Goal: Information Seeking & Learning: Learn about a topic

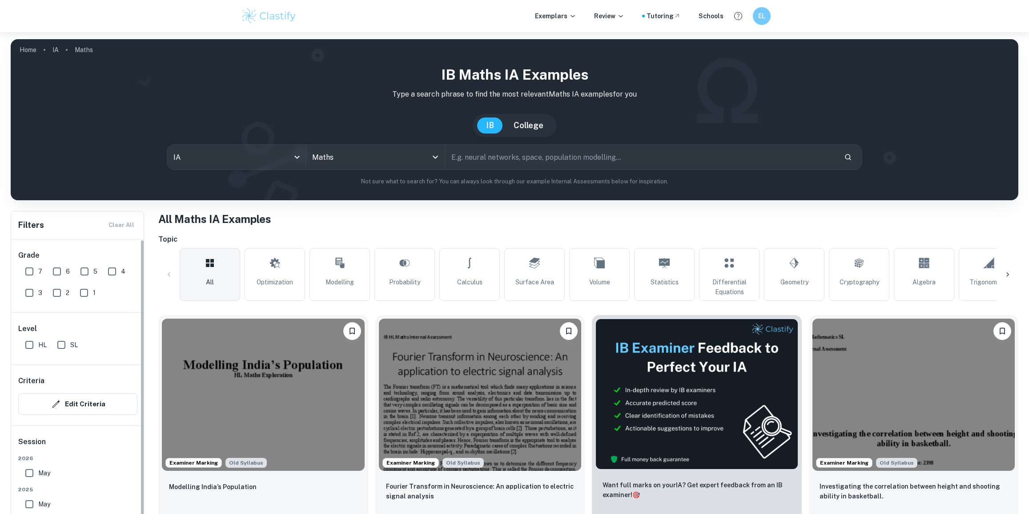
scroll to position [81, 0]
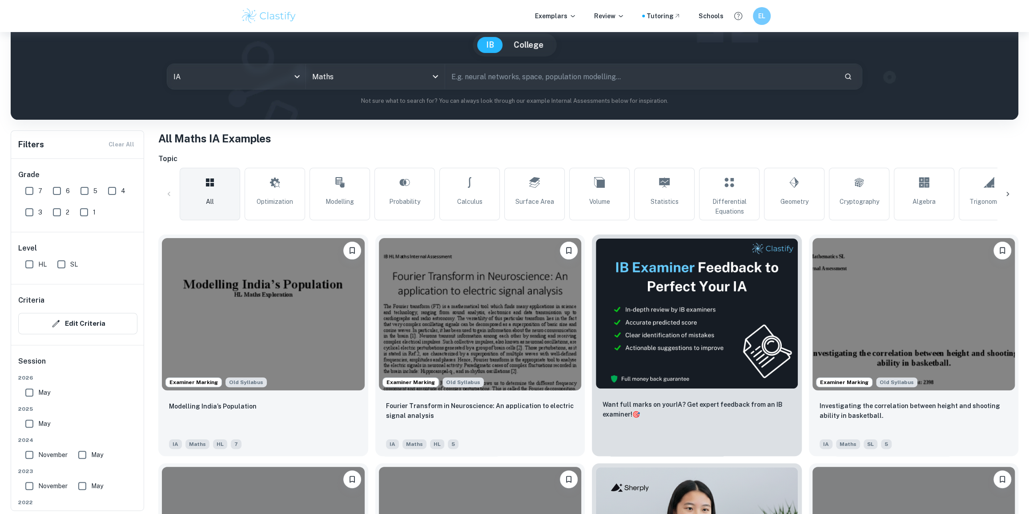
drag, startPoint x: 33, startPoint y: 194, endPoint x: 33, endPoint y: 262, distance: 67.2
click at [33, 194] on input "7" at bounding box center [29, 191] width 18 height 18
checkbox input "true"
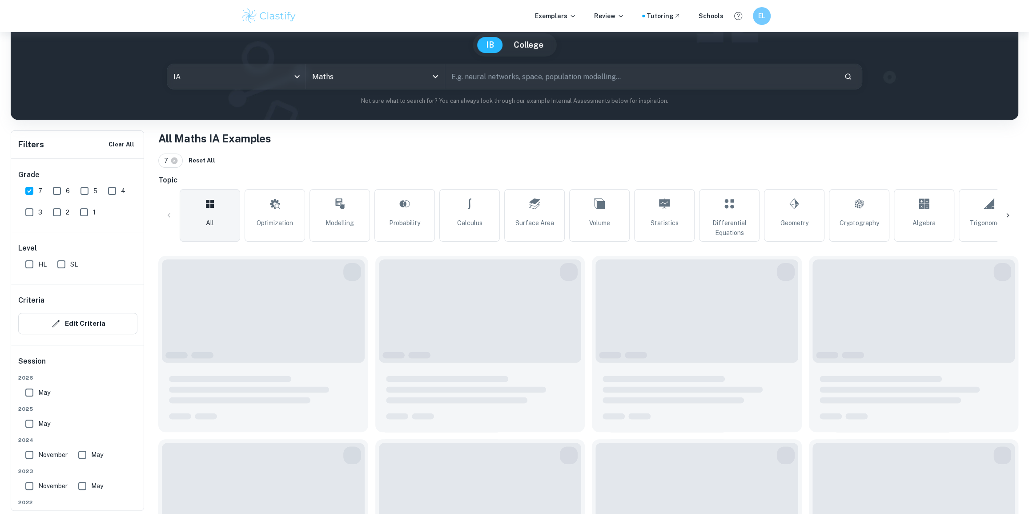
click at [24, 269] on input "HL" at bounding box center [29, 264] width 18 height 18
checkbox input "true"
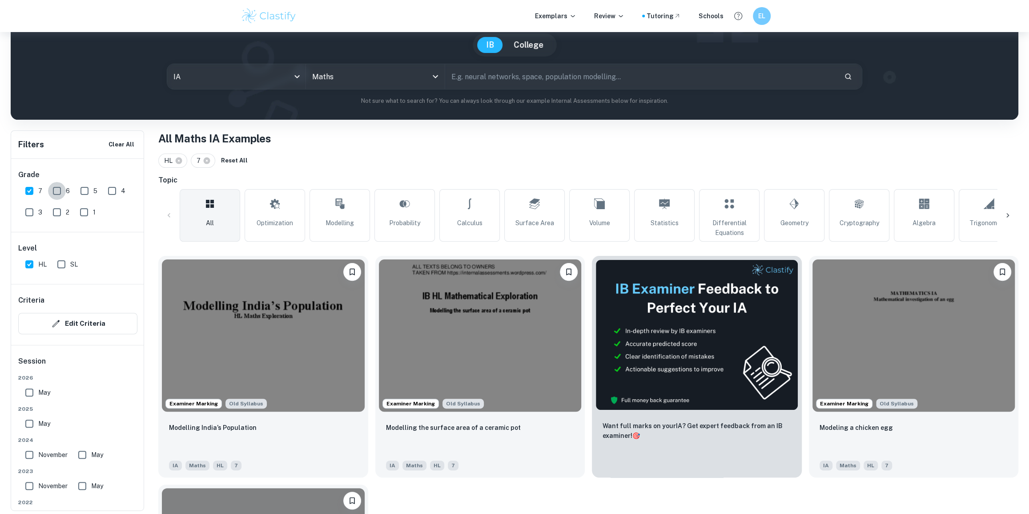
drag, startPoint x: 53, startPoint y: 189, endPoint x: 80, endPoint y: 191, distance: 26.8
click at [53, 189] on input "6" at bounding box center [57, 191] width 18 height 18
checkbox input "true"
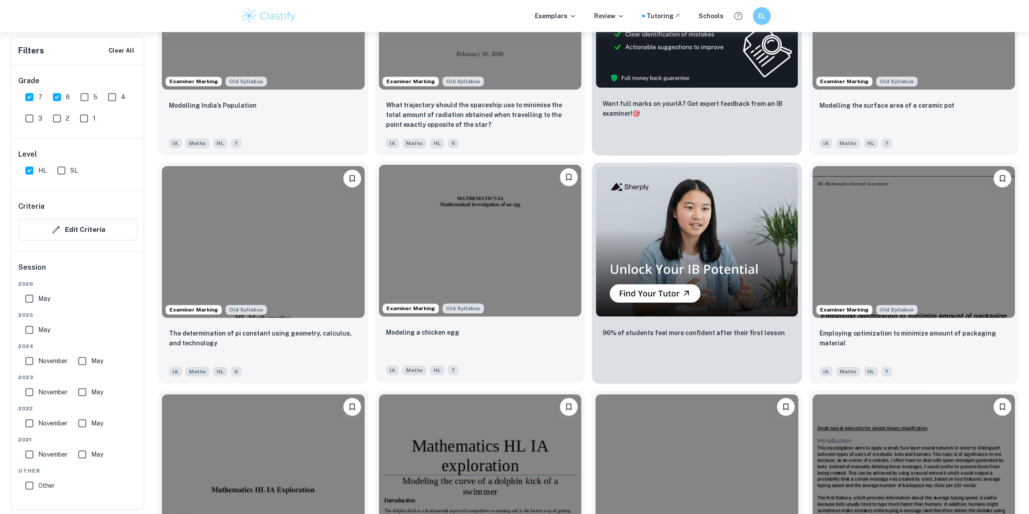
scroll to position [404, 0]
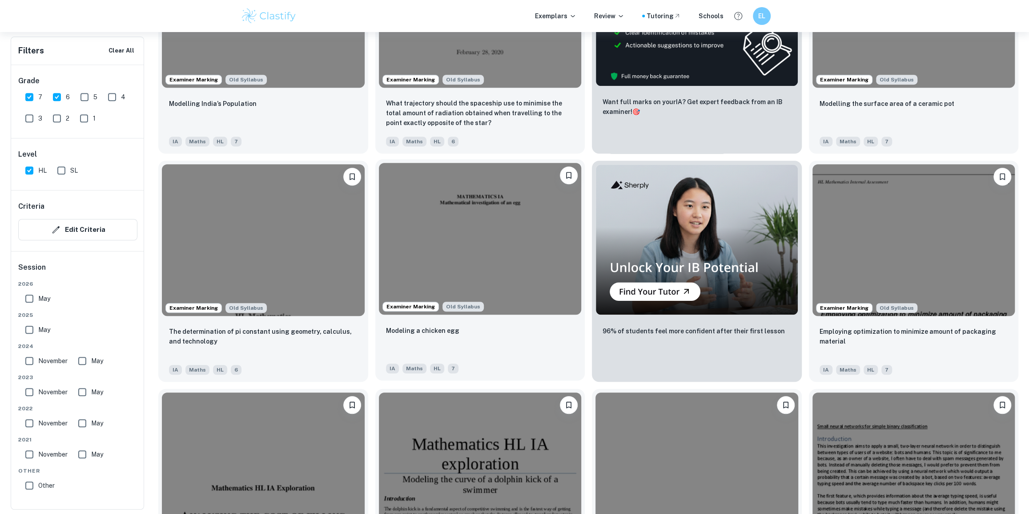
click at [512, 266] on img at bounding box center [480, 239] width 203 height 152
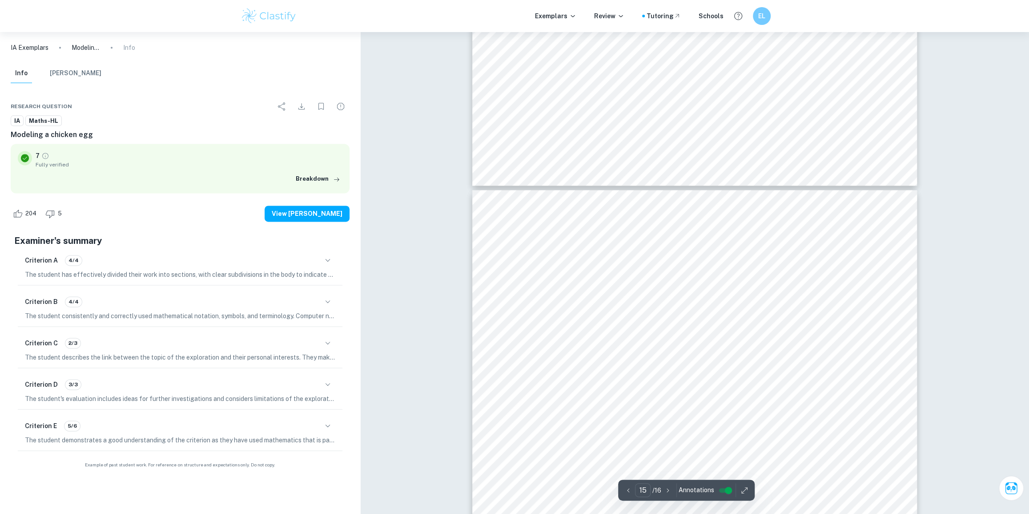
type input "16"
